Goal: Complete application form

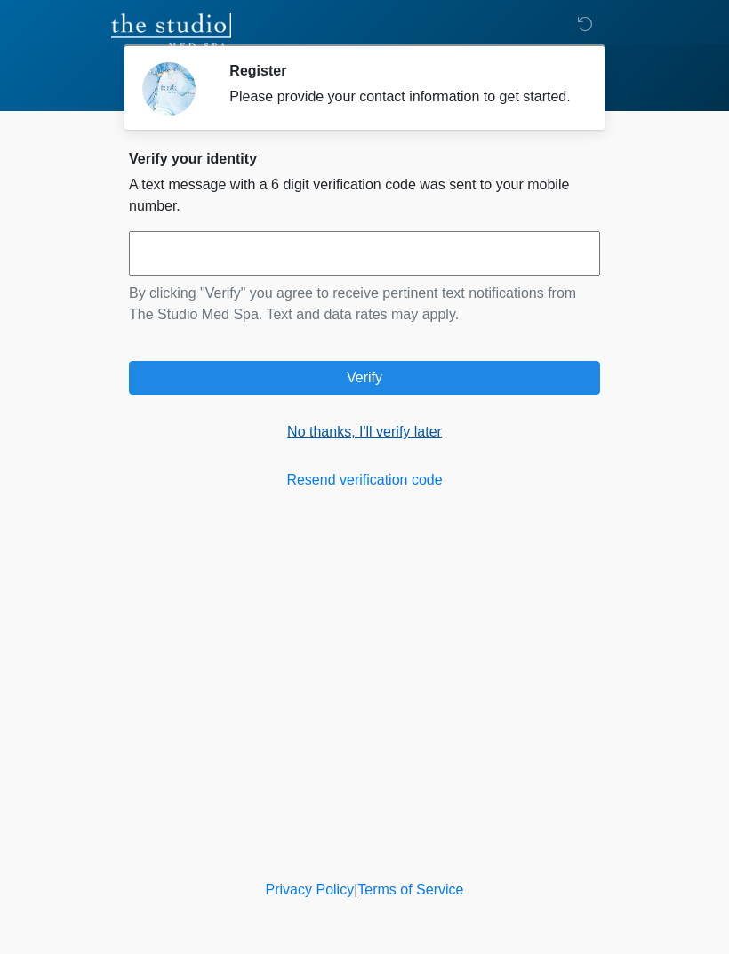
click at [397, 443] on link "No thanks, I'll verify later" at bounding box center [364, 432] width 471 height 21
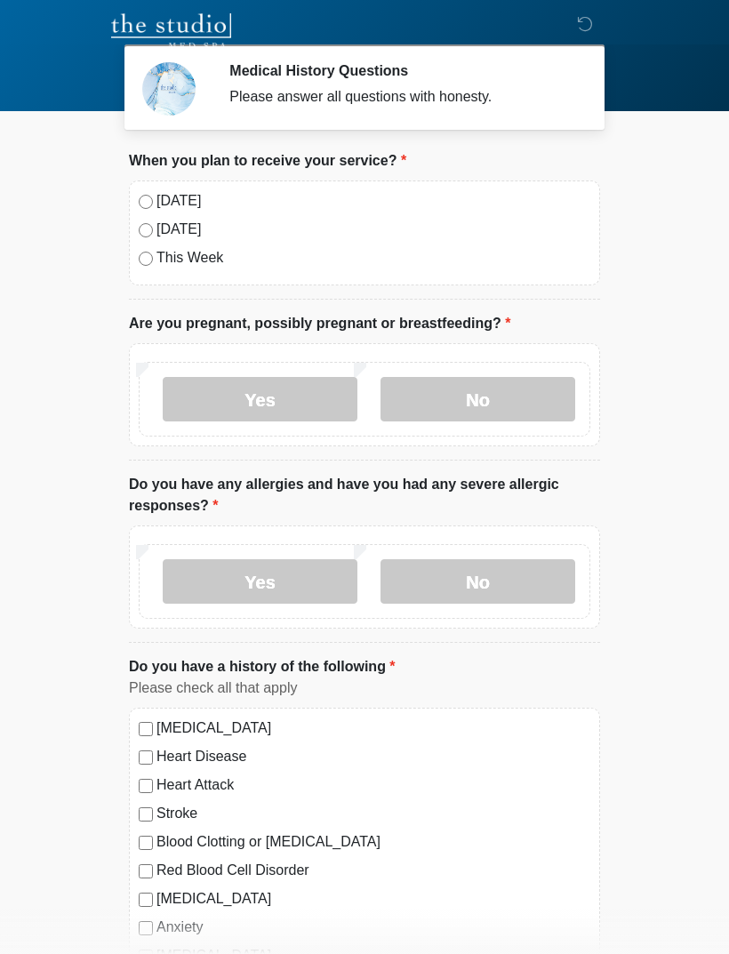
click at [174, 210] on label "[DATE]" at bounding box center [374, 200] width 434 height 21
click at [475, 406] on label "No" at bounding box center [478, 399] width 195 height 44
click at [501, 560] on label "No" at bounding box center [478, 581] width 195 height 44
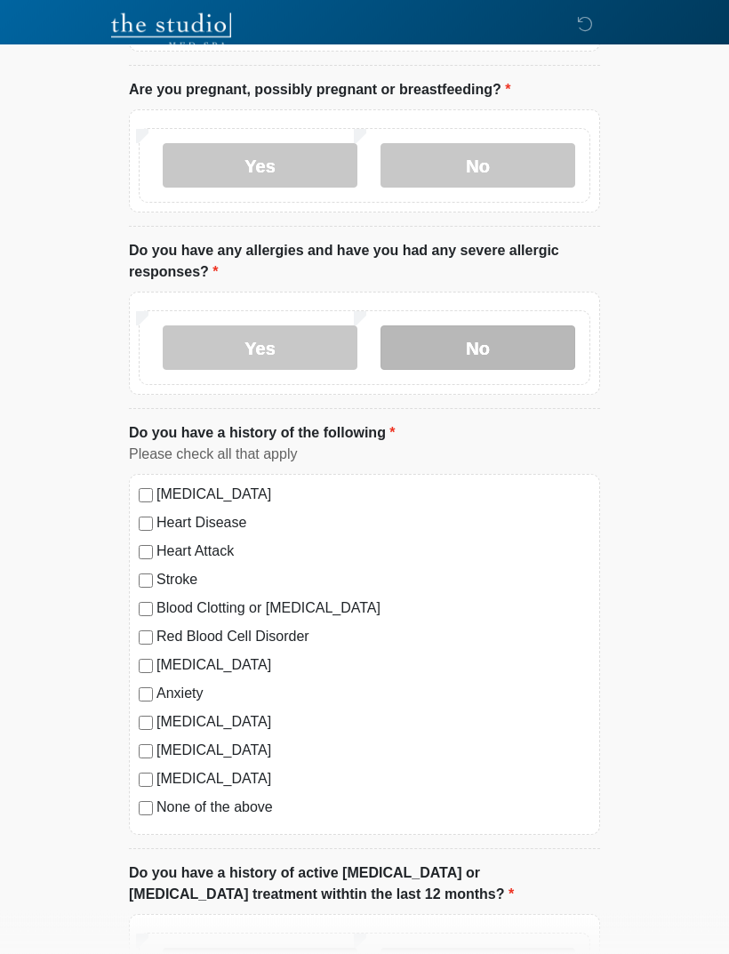
scroll to position [235, 0]
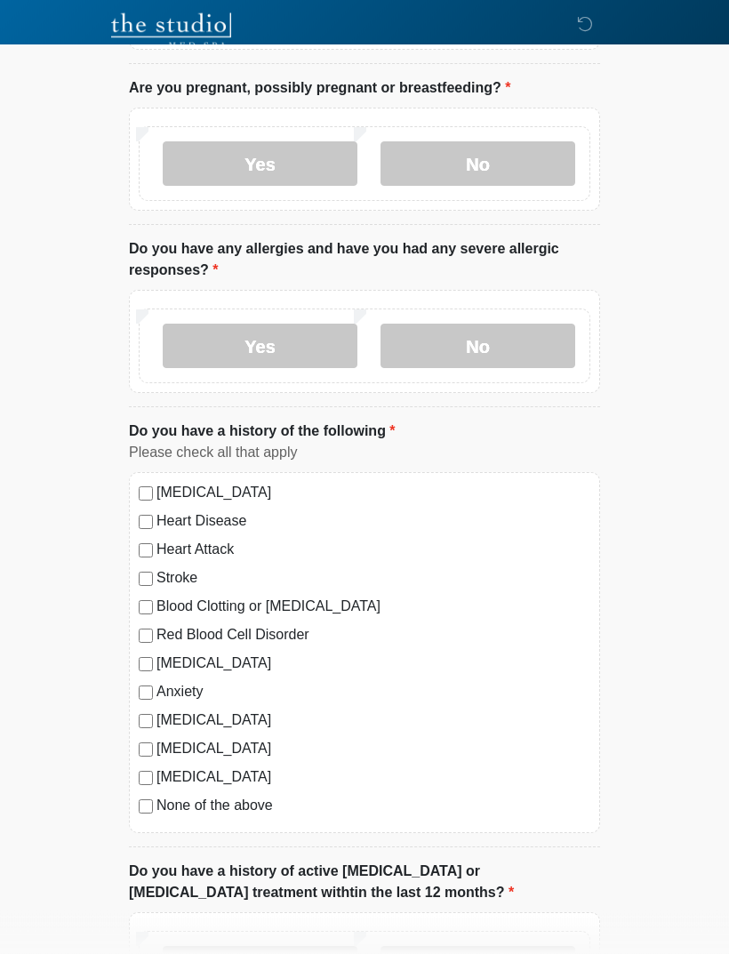
click at [229, 800] on label "None of the above" at bounding box center [374, 806] width 434 height 21
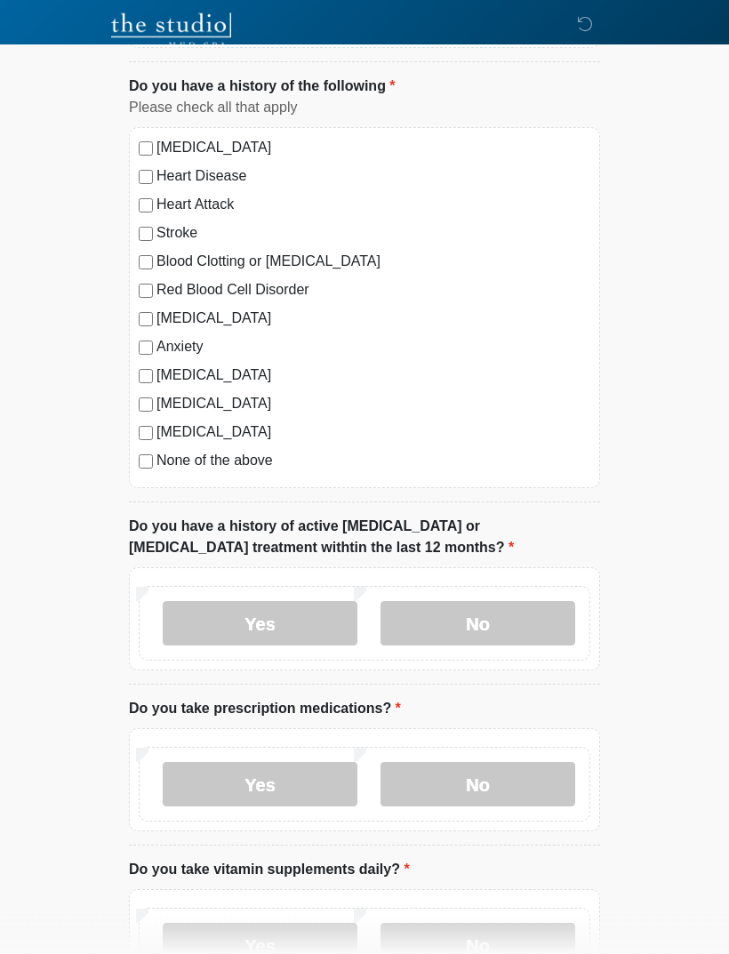
scroll to position [582, 0]
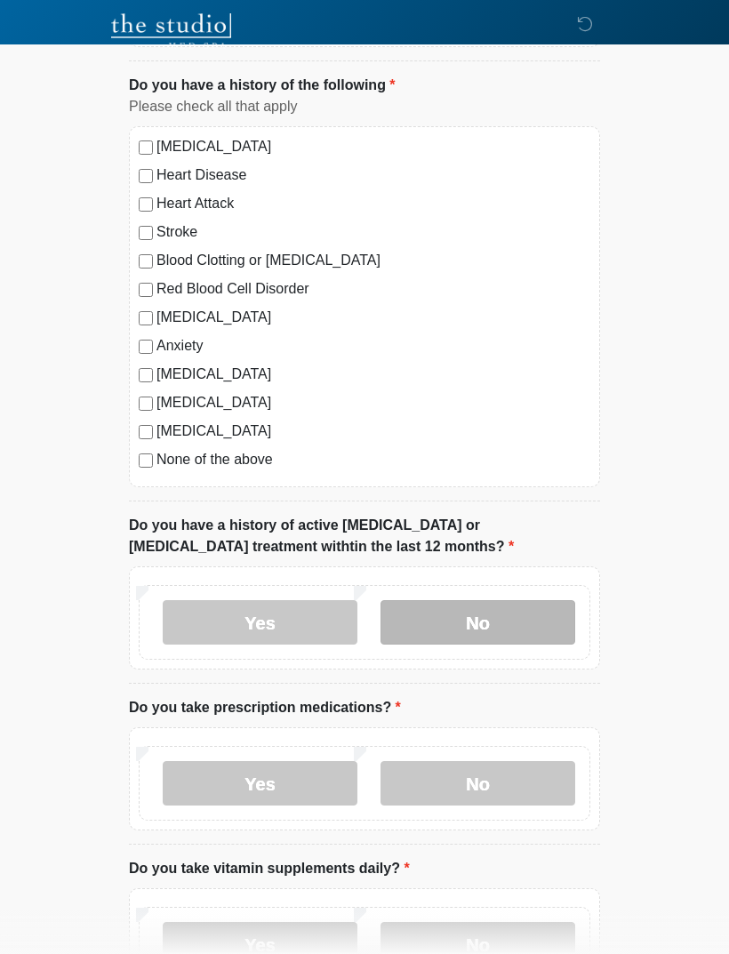
click at [513, 639] on label "No" at bounding box center [478, 622] width 195 height 44
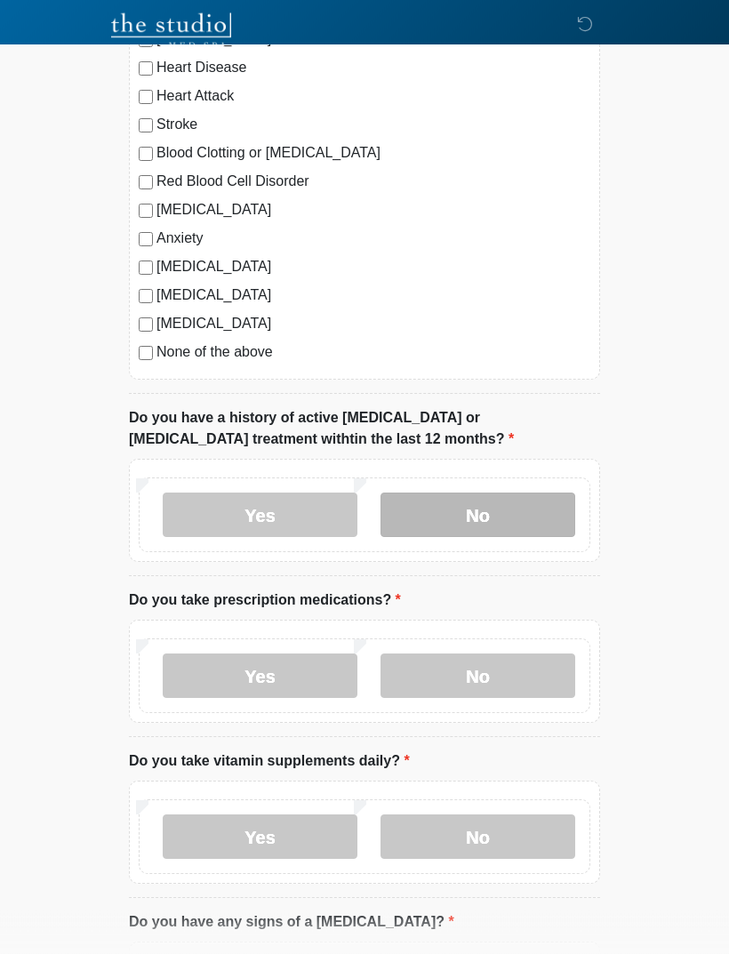
scroll to position [690, 0]
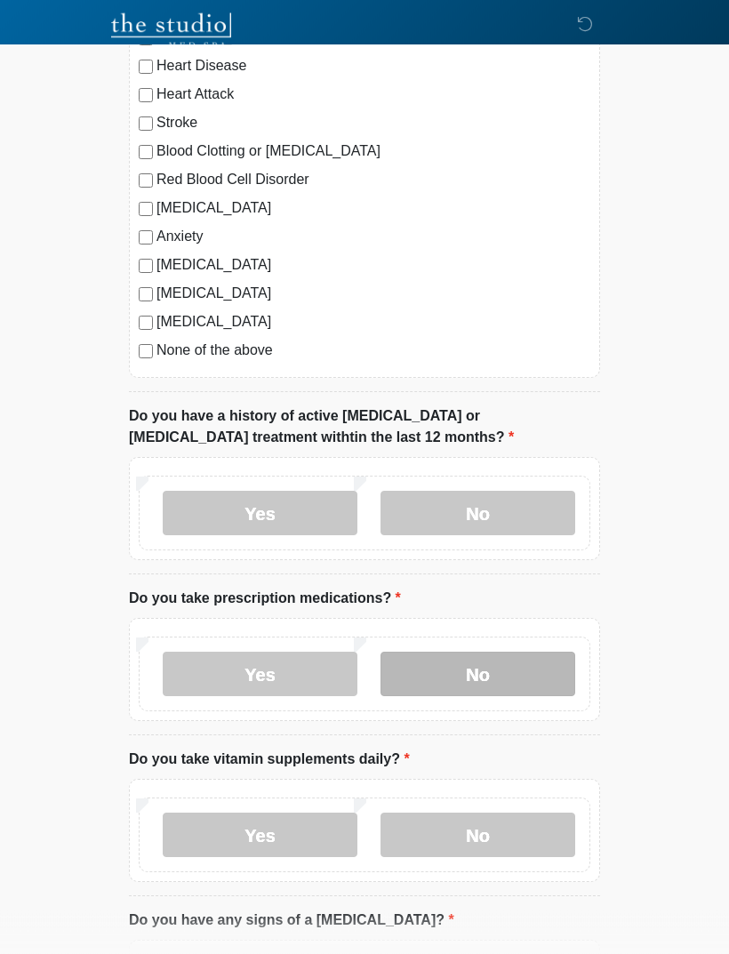
click at [461, 657] on label "No" at bounding box center [478, 675] width 195 height 44
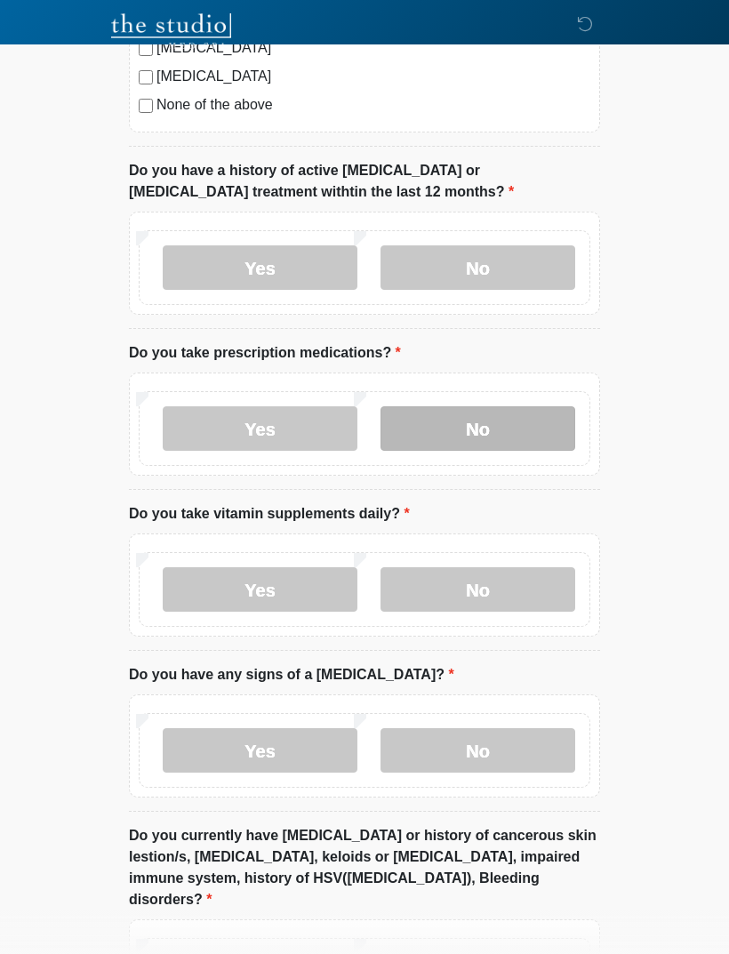
scroll to position [938, 0]
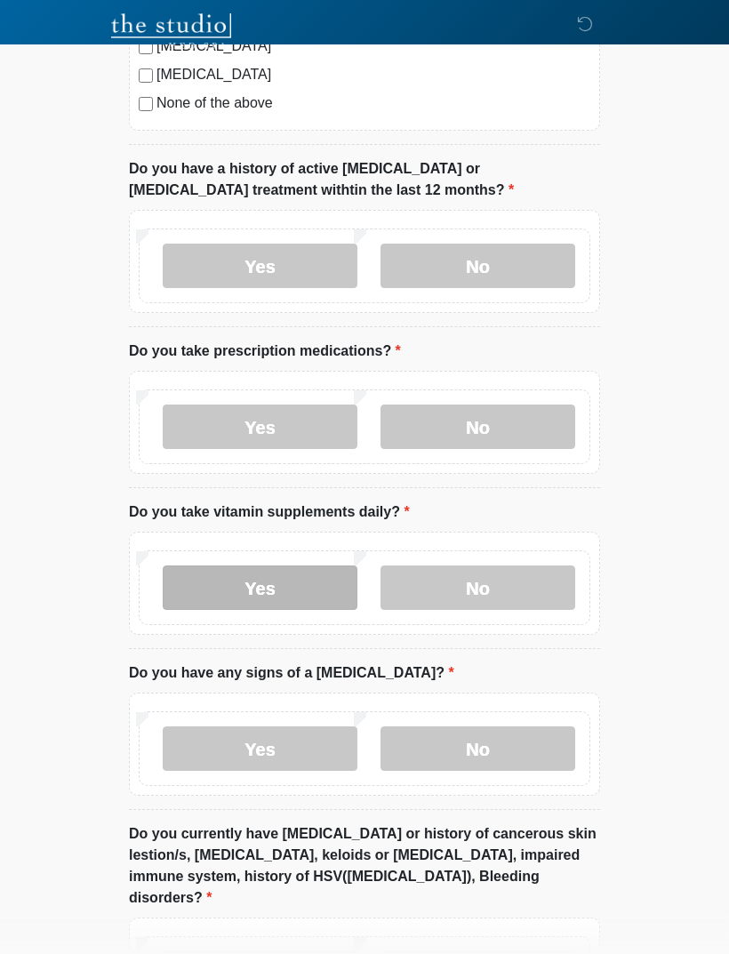
click at [311, 577] on label "Yes" at bounding box center [260, 588] width 195 height 44
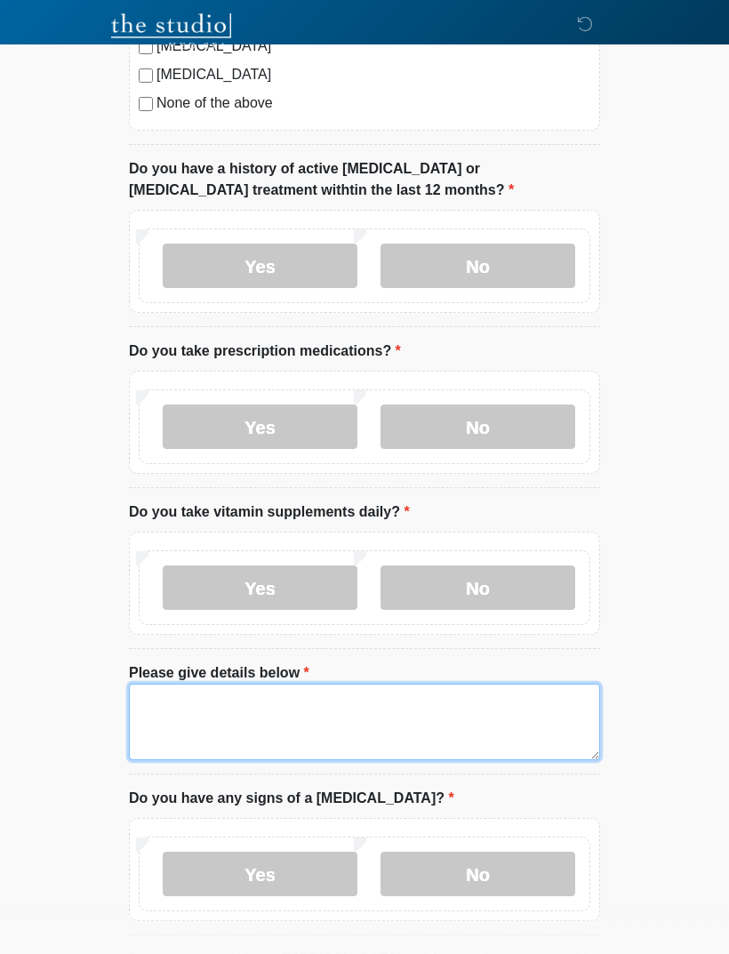
click at [201, 704] on textarea "Please give details below" at bounding box center [364, 722] width 471 height 76
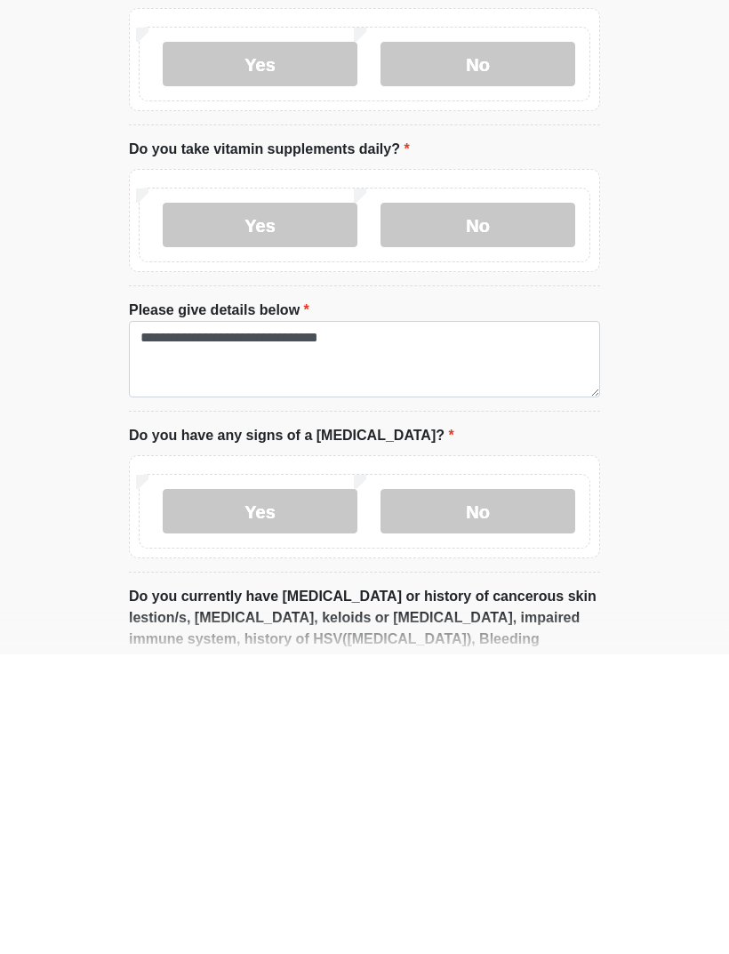
scroll to position [1302, 0]
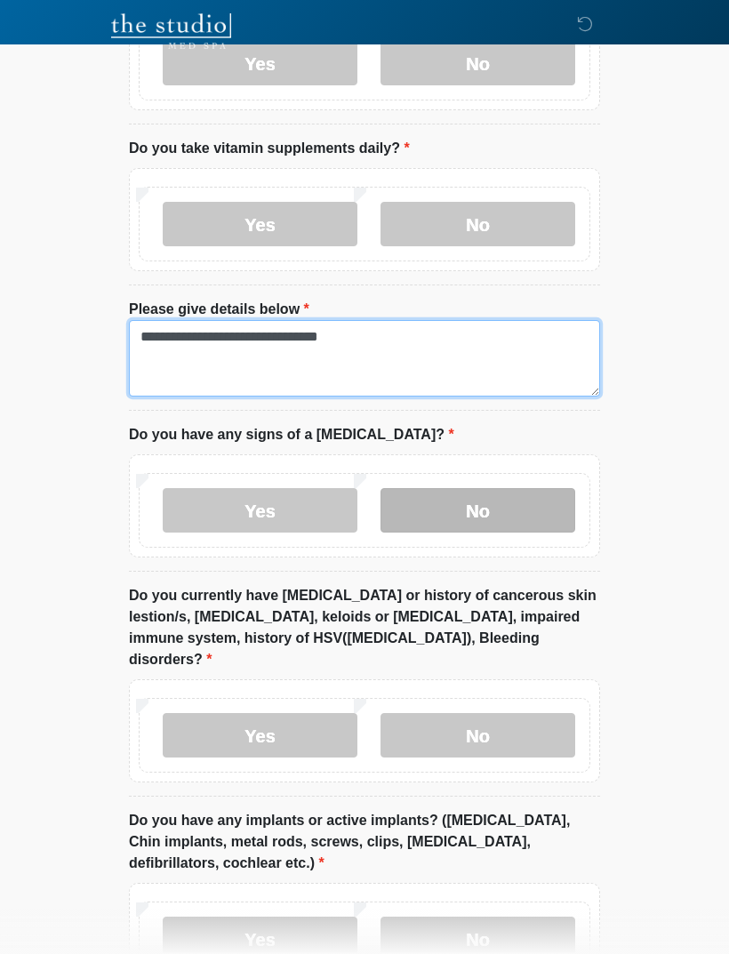
type textarea "**********"
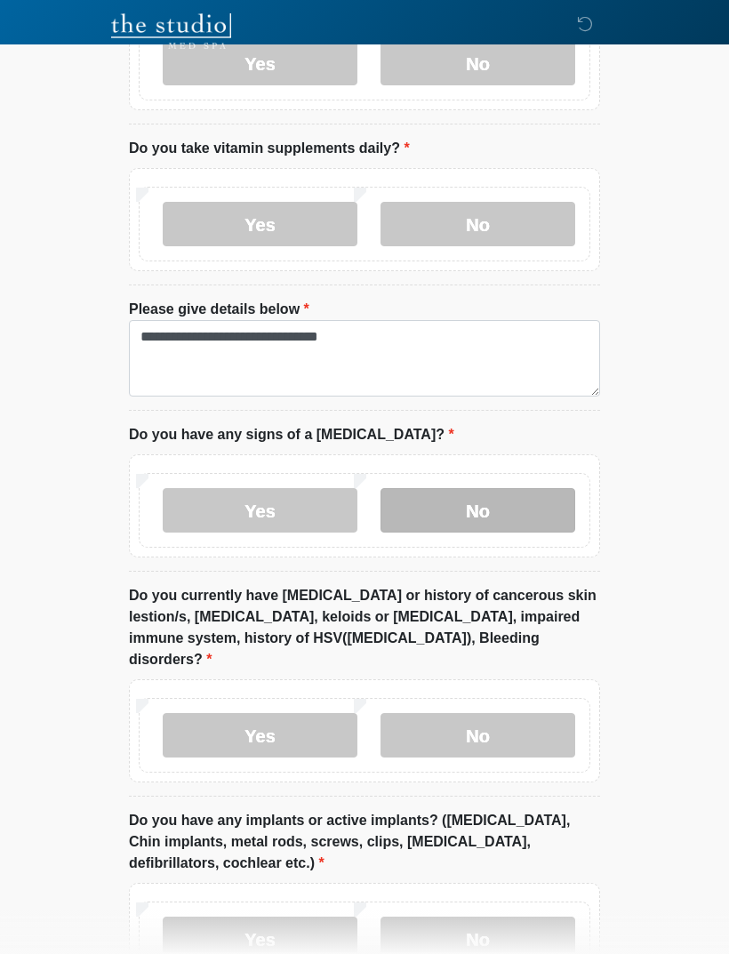
click at [455, 491] on label "No" at bounding box center [478, 510] width 195 height 44
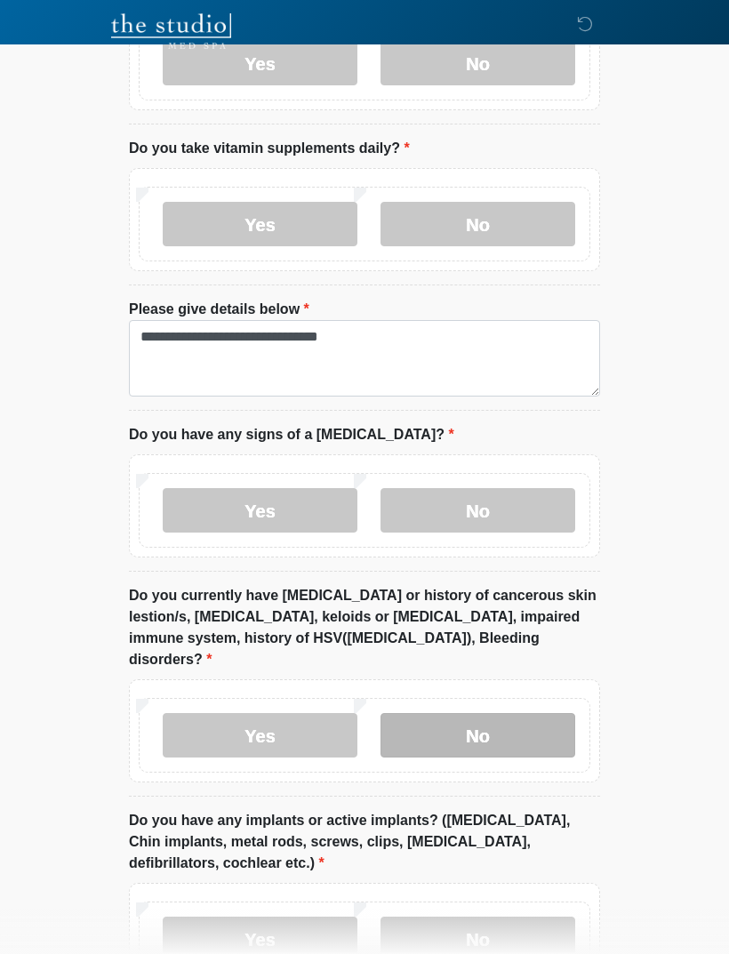
click at [455, 713] on label "No" at bounding box center [478, 735] width 195 height 44
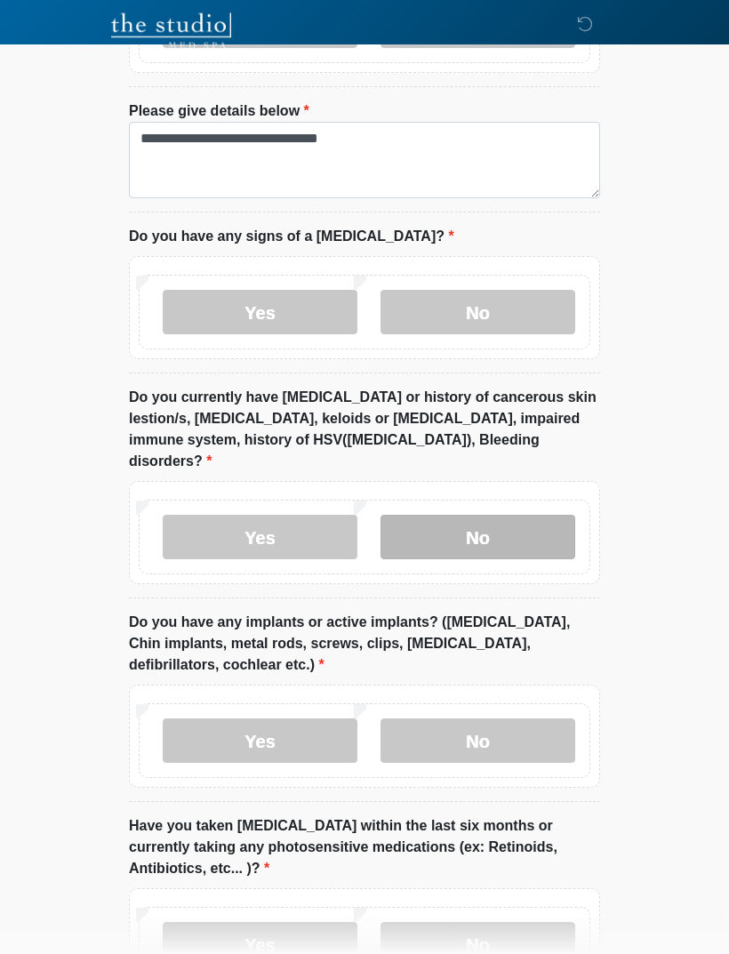
scroll to position [1498, 0]
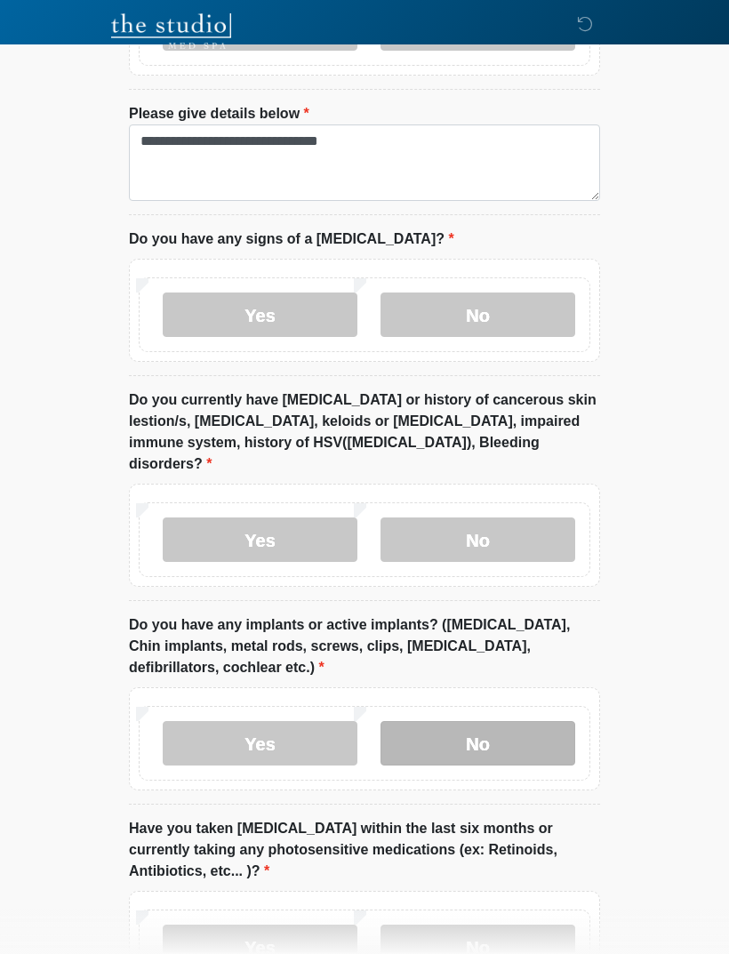
click at [428, 721] on label "No" at bounding box center [478, 743] width 195 height 44
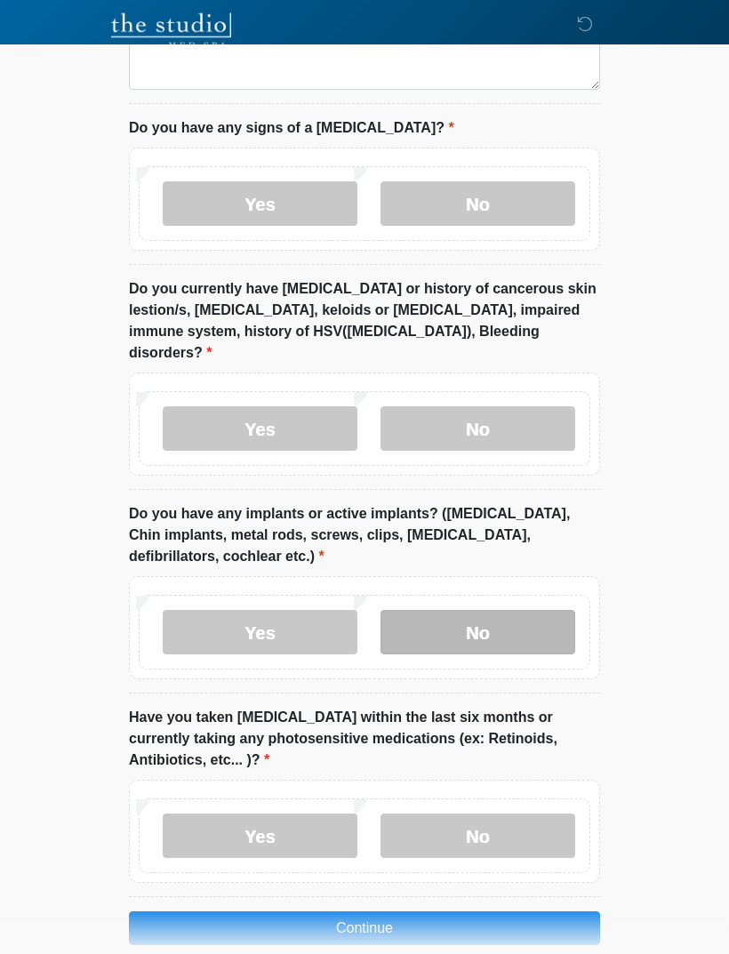
scroll to position [1613, 0]
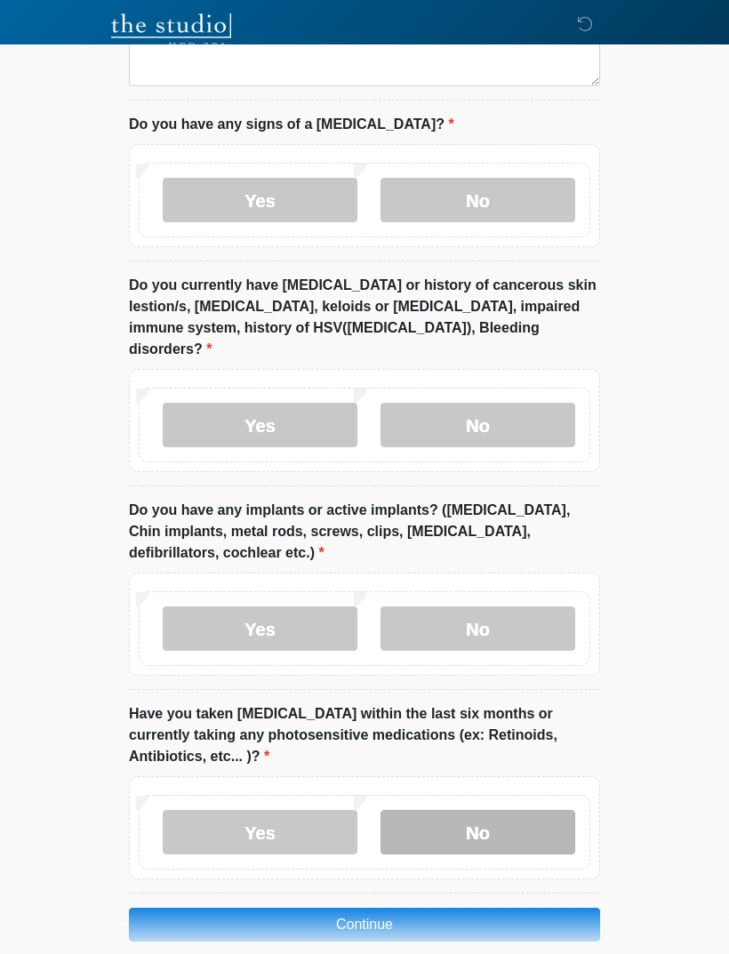
click at [425, 810] on label "No" at bounding box center [478, 832] width 195 height 44
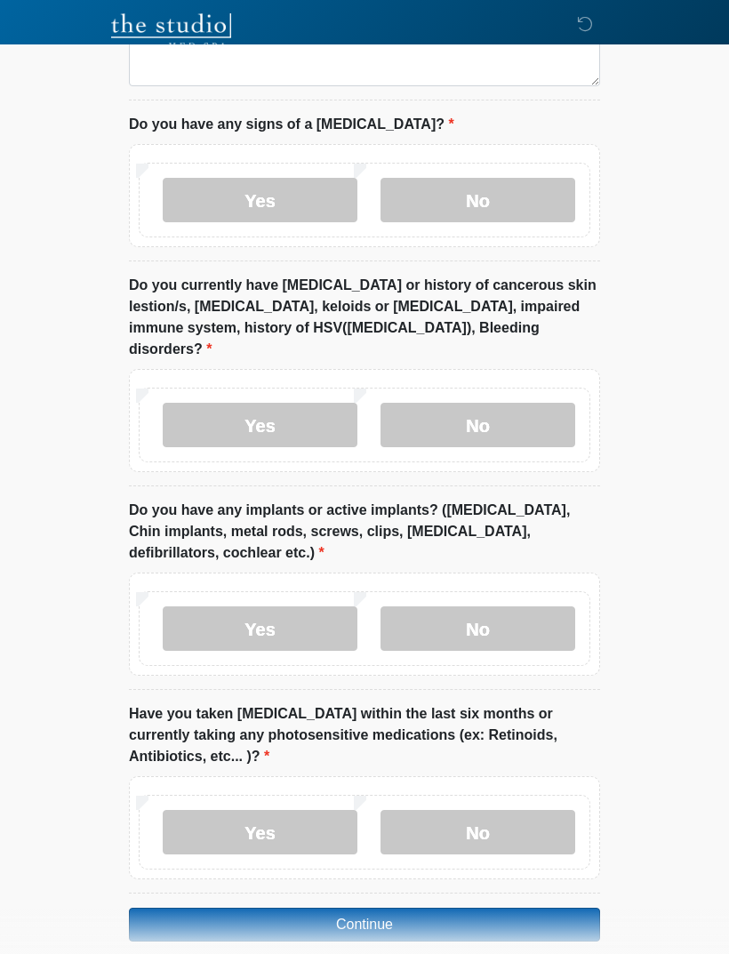
click at [373, 908] on button "Continue" at bounding box center [364, 925] width 471 height 34
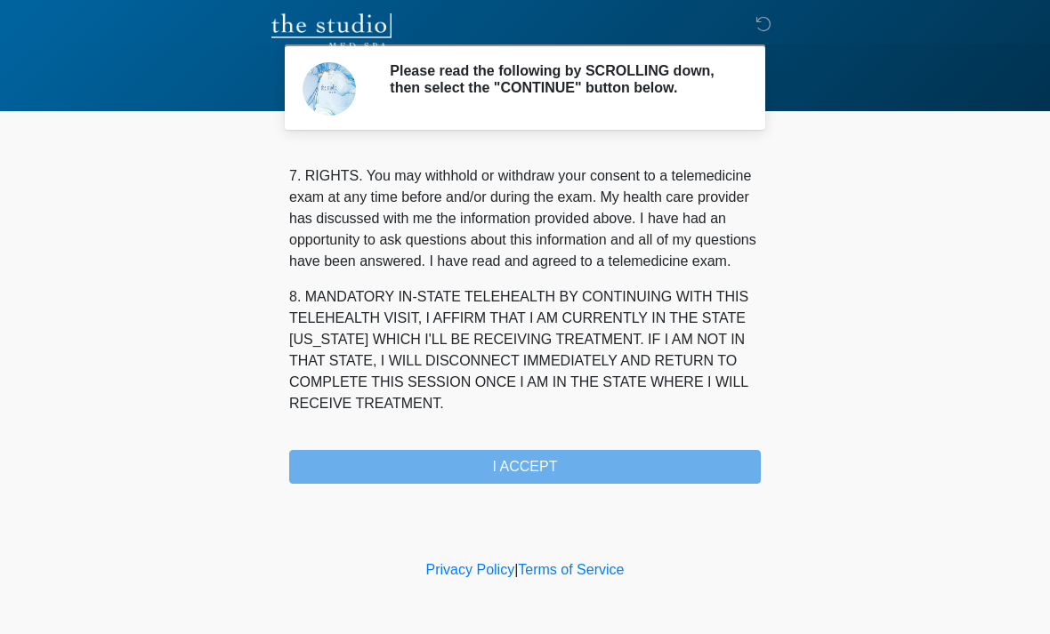
scroll to position [775, 0]
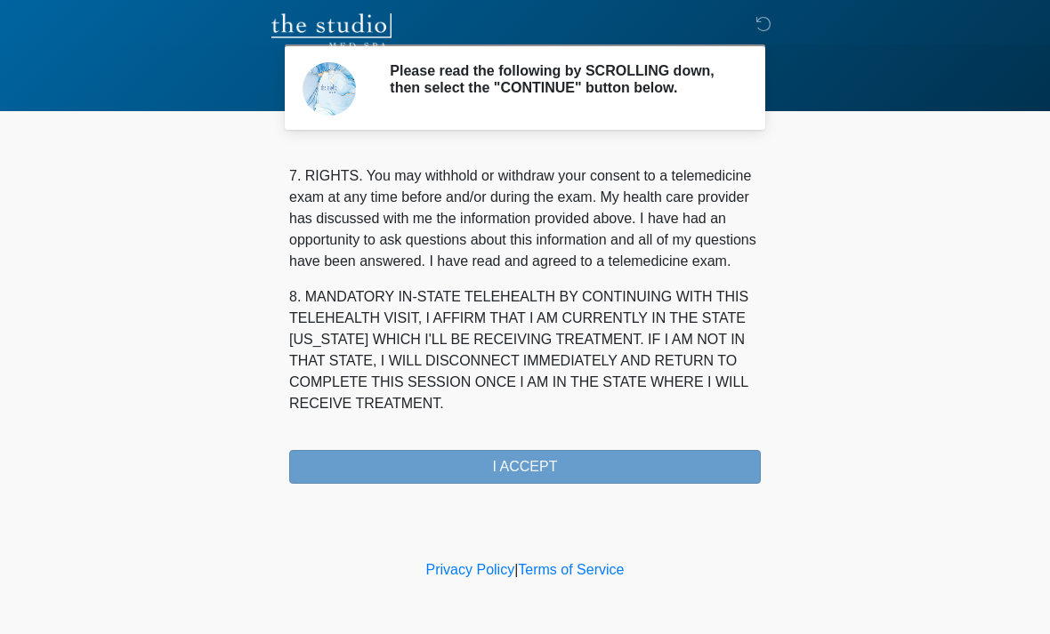
click at [505, 477] on button "I ACCEPT" at bounding box center [524, 467] width 471 height 34
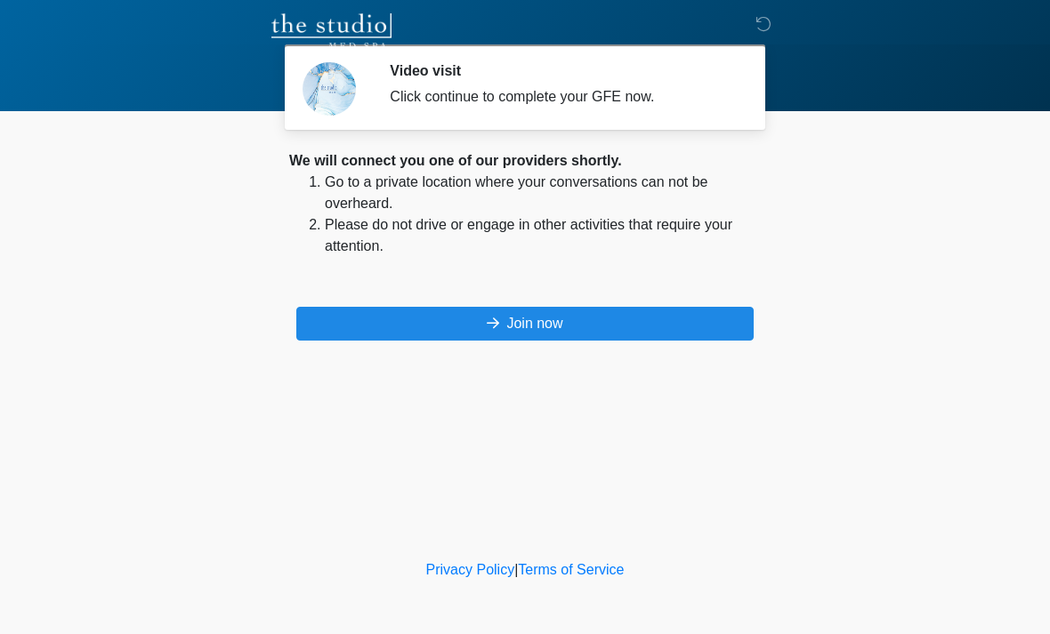
click at [614, 327] on button "Join now" at bounding box center [524, 324] width 457 height 34
